Goal: Obtain resource: Obtain resource

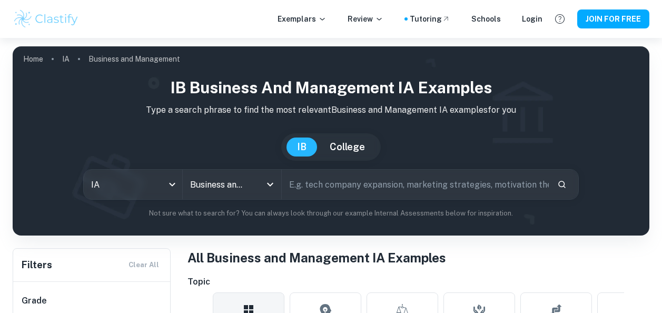
scroll to position [136, 0]
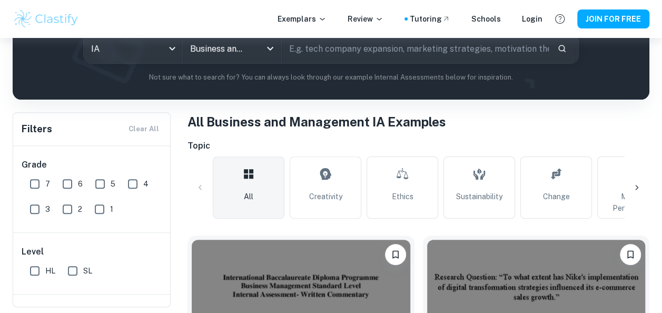
click at [80, 271] on input "SL" at bounding box center [72, 270] width 21 height 21
checkbox input "true"
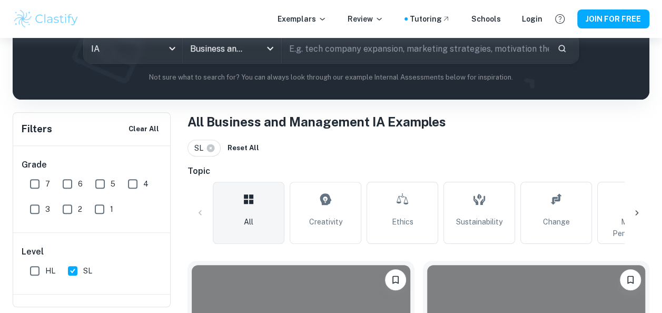
click at [70, 182] on input "6" at bounding box center [67, 183] width 21 height 21
checkbox input "true"
click at [26, 189] on input "7" at bounding box center [34, 183] width 21 height 21
checkbox input "true"
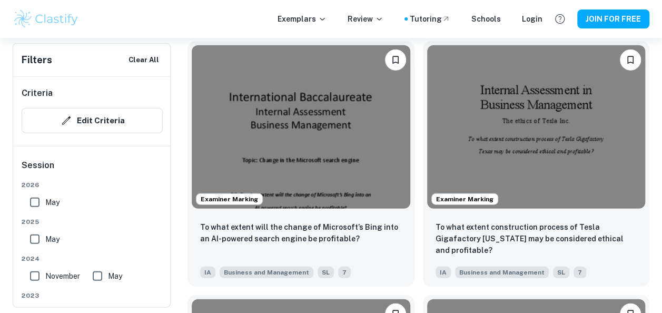
scroll to position [1374, 0]
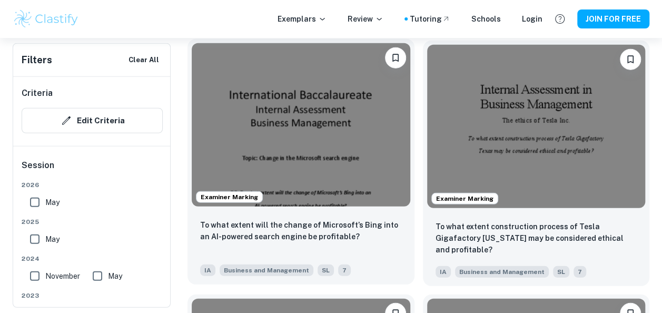
click at [338, 162] on img at bounding box center [301, 125] width 219 height 164
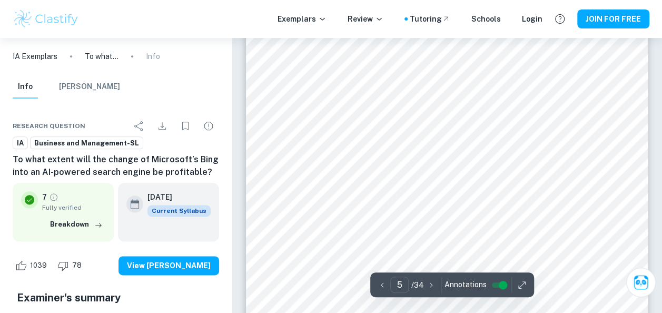
scroll to position [2535, 0]
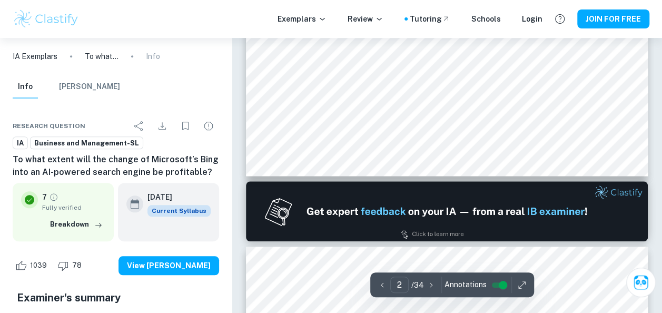
type input "1"
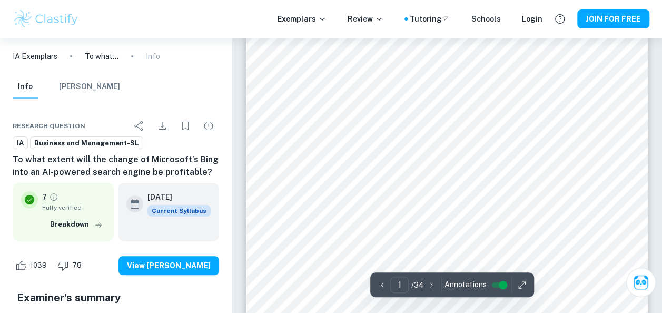
scroll to position [0, 0]
